Goal: Check status: Check status

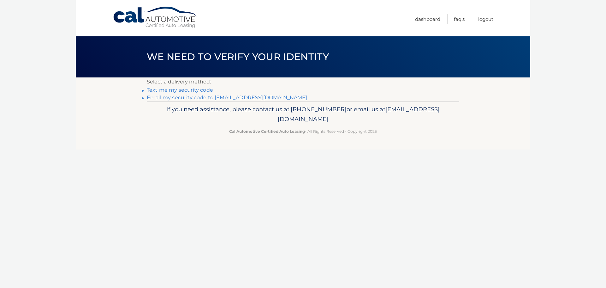
click at [179, 96] on link "Email my security code to [EMAIL_ADDRESS][DOMAIN_NAME]" at bounding box center [227, 97] width 161 height 6
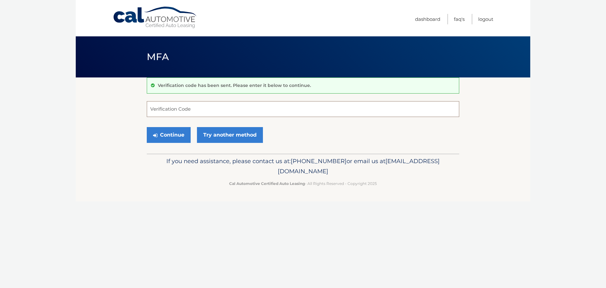
click at [163, 106] on input "Verification Code" at bounding box center [303, 109] width 313 height 16
type input "221034"
click at [147, 127] on button "Continue" at bounding box center [169, 135] width 44 height 16
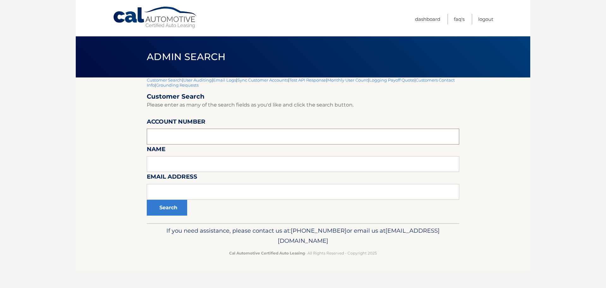
paste input "44456012819"
type input "44456012819"
click at [162, 211] on button "Search" at bounding box center [167, 208] width 40 height 16
